Goal: Task Accomplishment & Management: Use online tool/utility

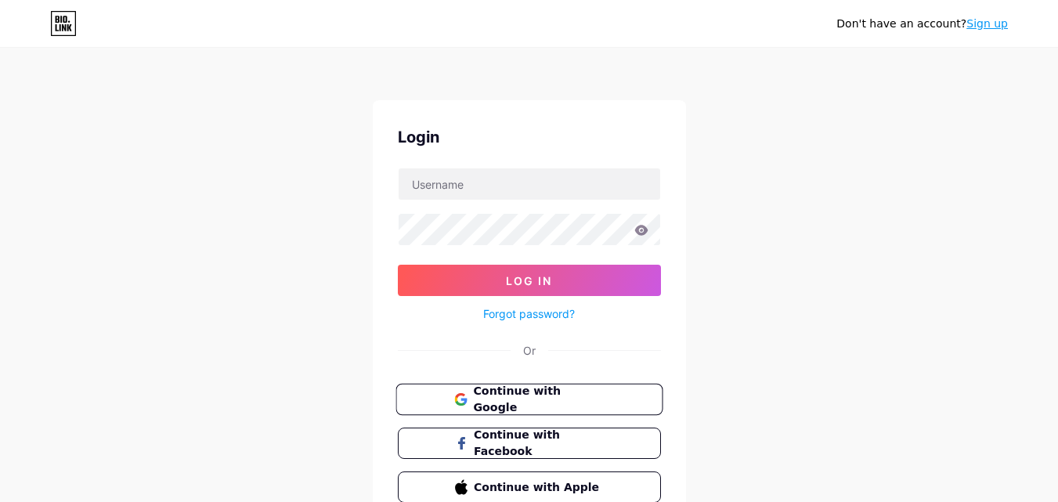
click at [553, 399] on span "Continue with Google" at bounding box center [538, 400] width 131 height 34
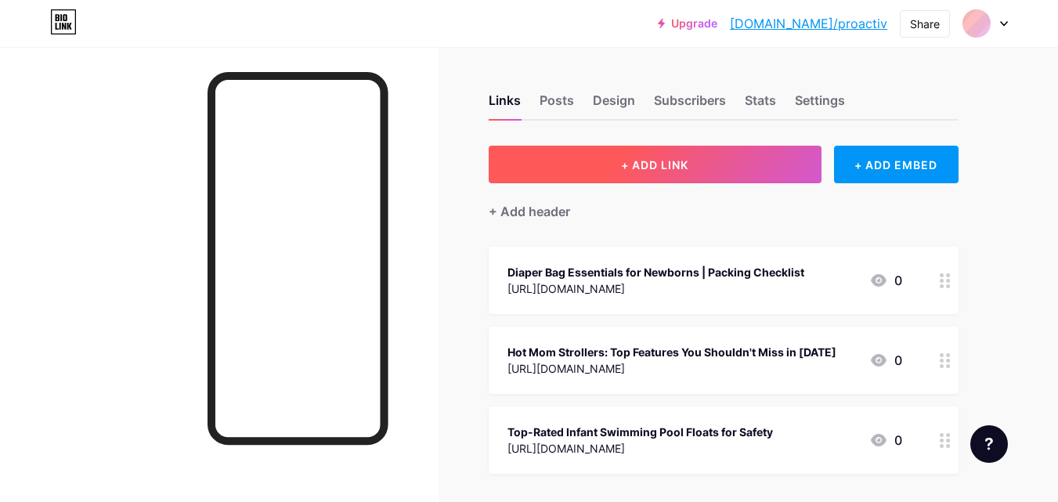
click at [645, 168] on span "+ ADD LINK" at bounding box center [654, 164] width 67 height 13
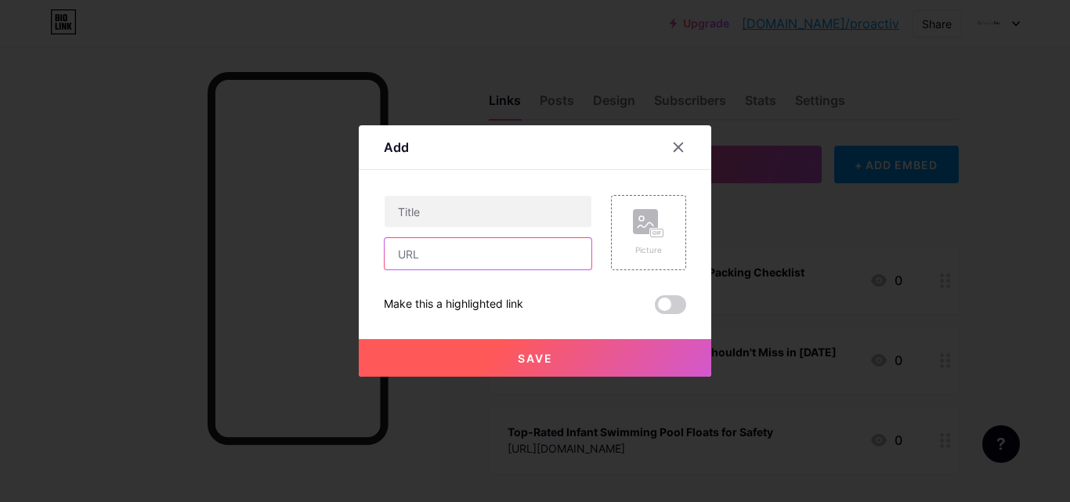
click at [472, 256] on input "text" at bounding box center [488, 253] width 207 height 31
paste input "[URL][DOMAIN_NAME]"
type input "[URL][DOMAIN_NAME]"
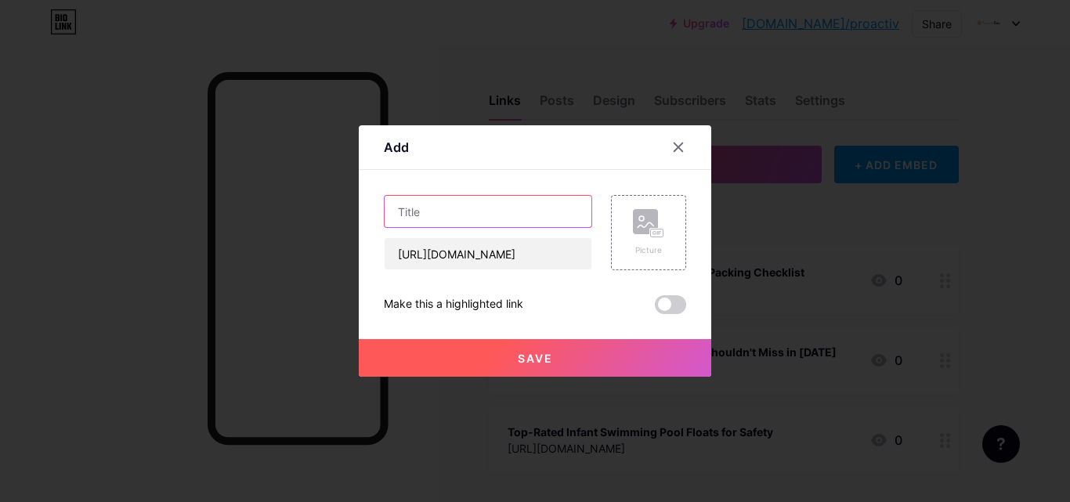
click at [470, 212] on input "text" at bounding box center [488, 211] width 207 height 31
paste input "Why You Should Use a Baby Sleeping Pillow for Newborn Comfort"
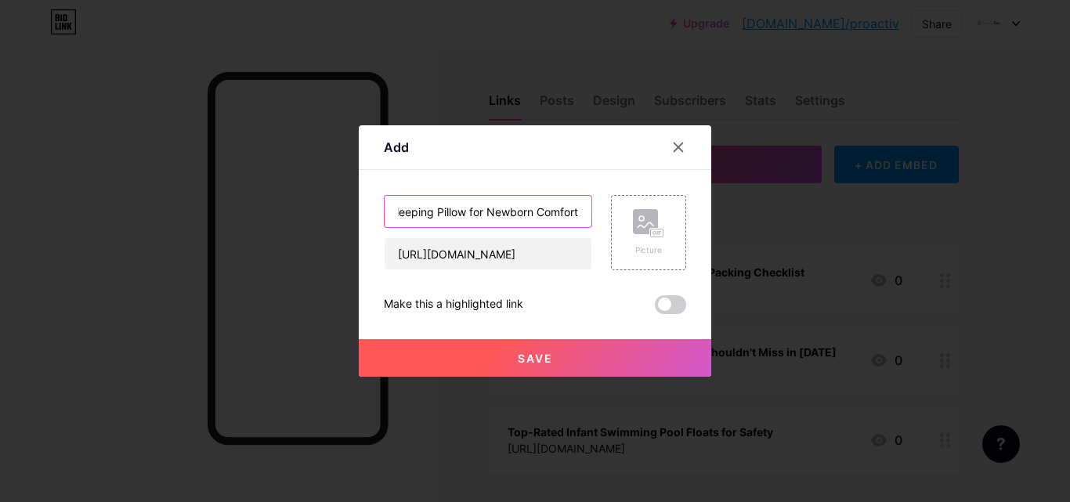
type input "Why You Should Use a Baby Sleeping Pillow for Newborn Comfort"
click at [515, 349] on button "Save" at bounding box center [535, 358] width 353 height 38
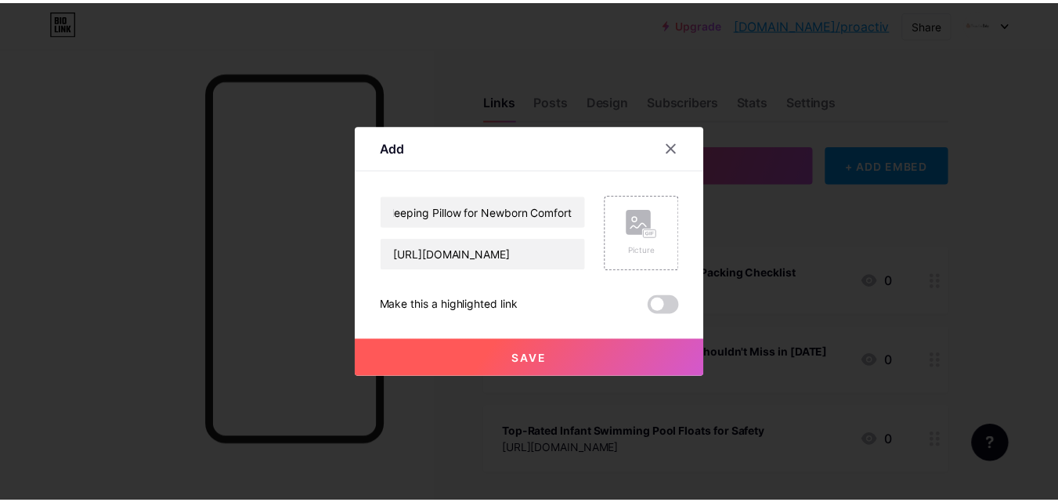
scroll to position [0, 0]
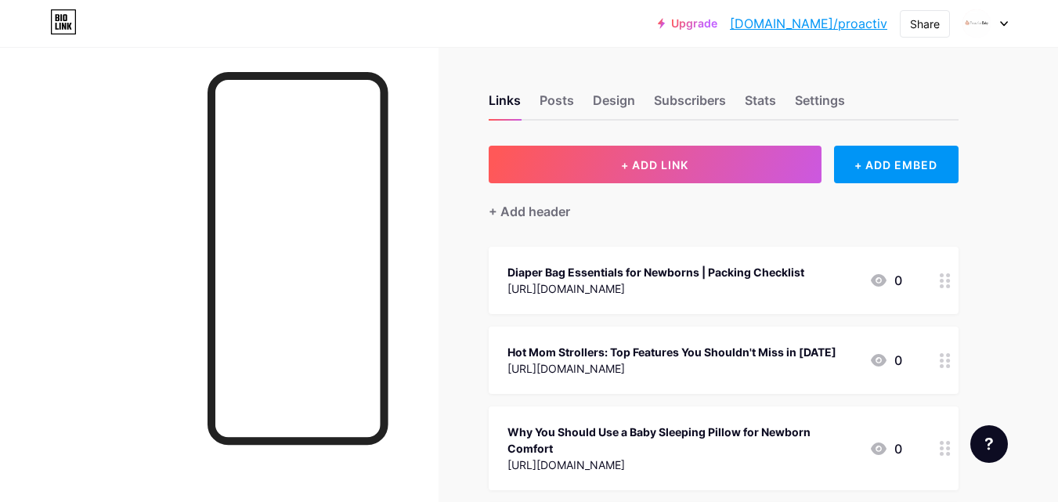
click at [828, 27] on link "[DOMAIN_NAME]/proactiv" at bounding box center [808, 23] width 157 height 19
